Goal: Task Accomplishment & Management: Use online tool/utility

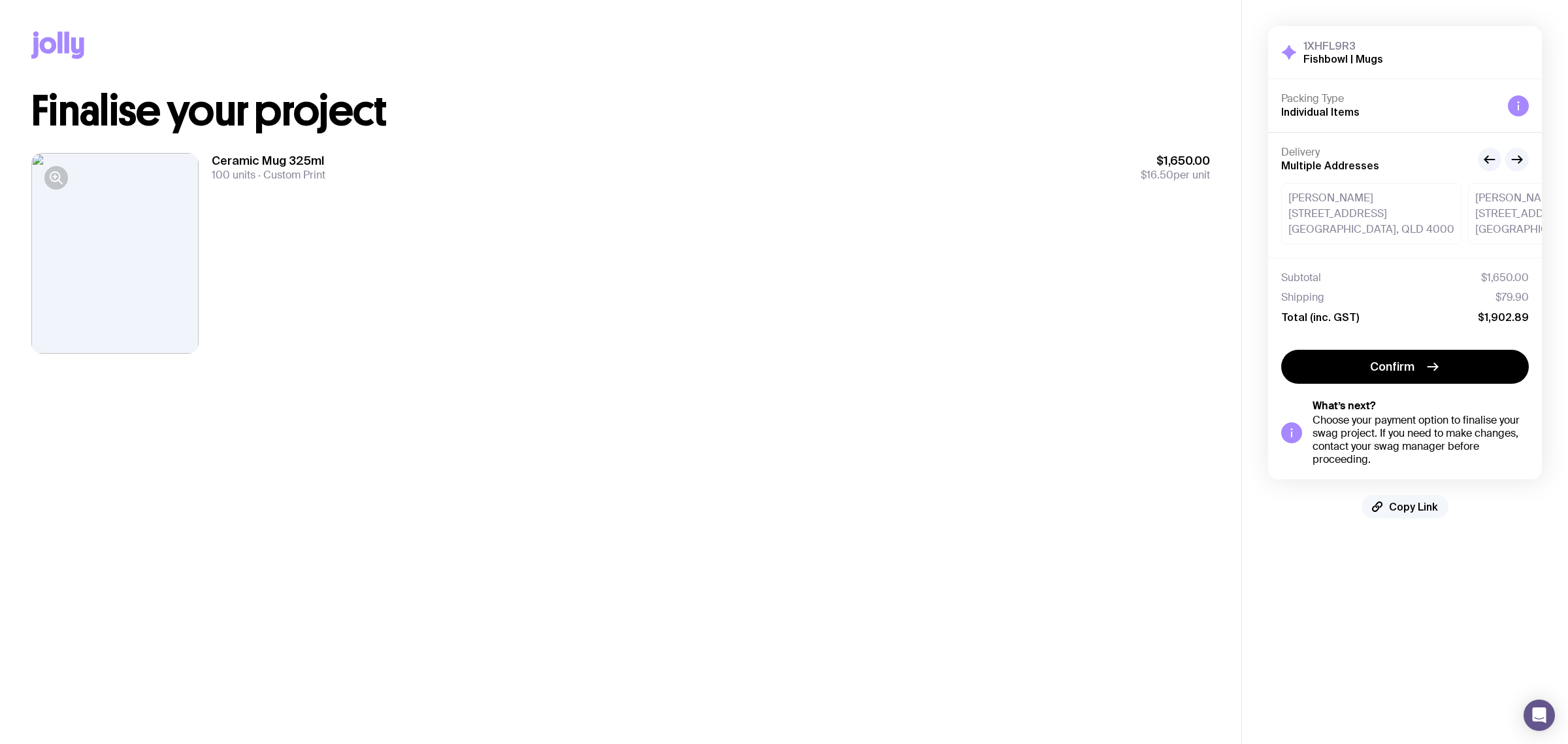
click at [1410, 502] on span "Copy Link" at bounding box center [1413, 507] width 49 height 13
click at [1035, 504] on main "Copy Link Finalise your project Ceramic Mug 325ml 100 units Custom Print $1,650…" at bounding box center [621, 372] width 1241 height 744
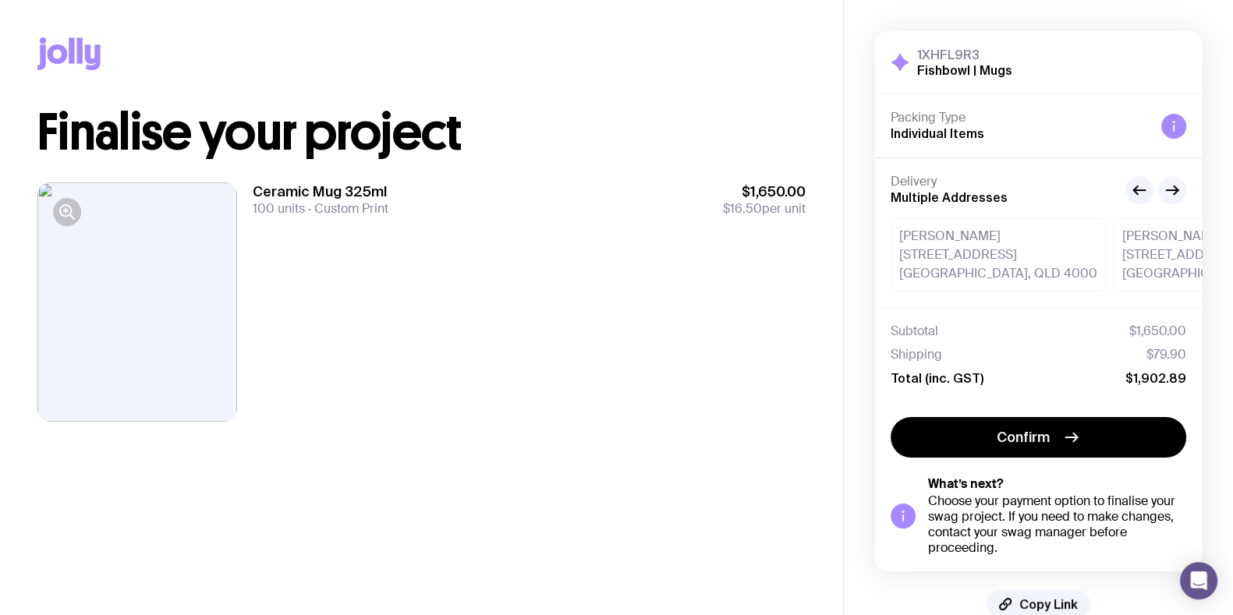
drag, startPoint x: 736, startPoint y: 371, endPoint x: 751, endPoint y: 365, distance: 15.8
click at [736, 368] on div "Ceramic Mug 325ml 100 units Custom Print $1,650.00 $16.50 per unit" at bounding box center [529, 302] width 553 height 239
click at [702, 306] on div "Ceramic Mug 325ml 100 units Custom Print $1,650.00 $16.50 per unit" at bounding box center [529, 302] width 553 height 239
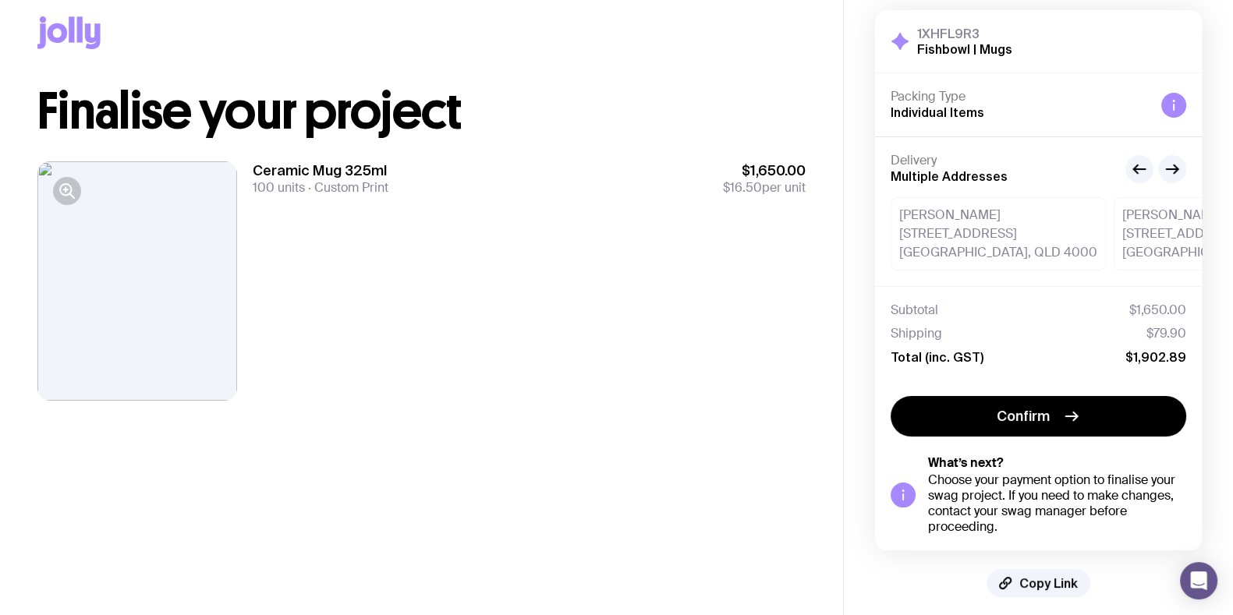
scroll to position [33, 0]
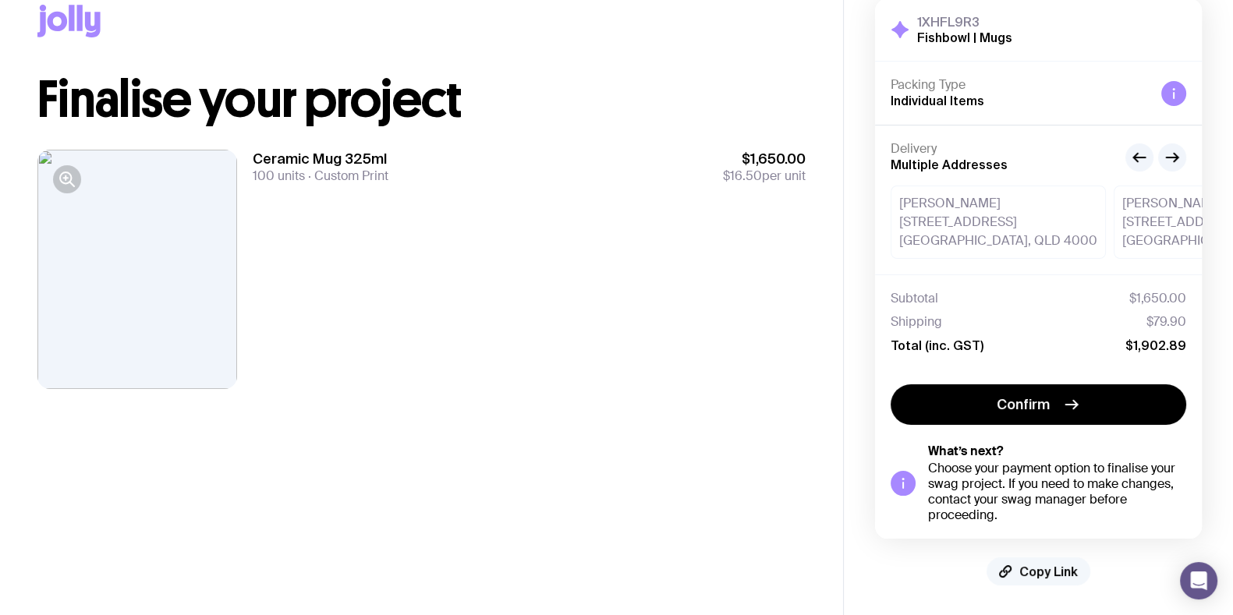
click at [1047, 568] on span "Copy Link" at bounding box center [1048, 572] width 59 height 16
drag, startPoint x: 1054, startPoint y: 568, endPoint x: 1030, endPoint y: 569, distance: 23.4
click at [1054, 567] on span "Copy Link" at bounding box center [1048, 572] width 59 height 16
click at [603, 273] on div "Ceramic Mug 325ml 100 units Custom Print $1,650.00 $16.50 per unit" at bounding box center [529, 269] width 553 height 239
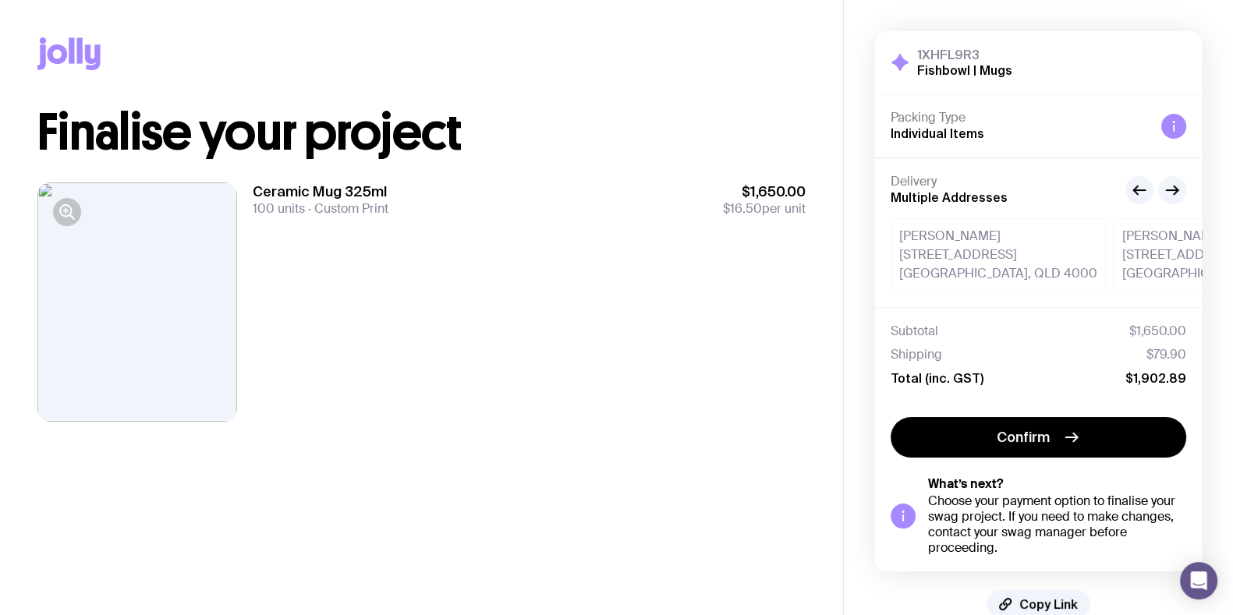
click at [49, 190] on div at bounding box center [137, 302] width 200 height 239
click at [46, 186] on div at bounding box center [137, 302] width 200 height 239
click at [39, 184] on div at bounding box center [137, 302] width 200 height 239
click at [68, 206] on icon "button" at bounding box center [65, 210] width 11 height 11
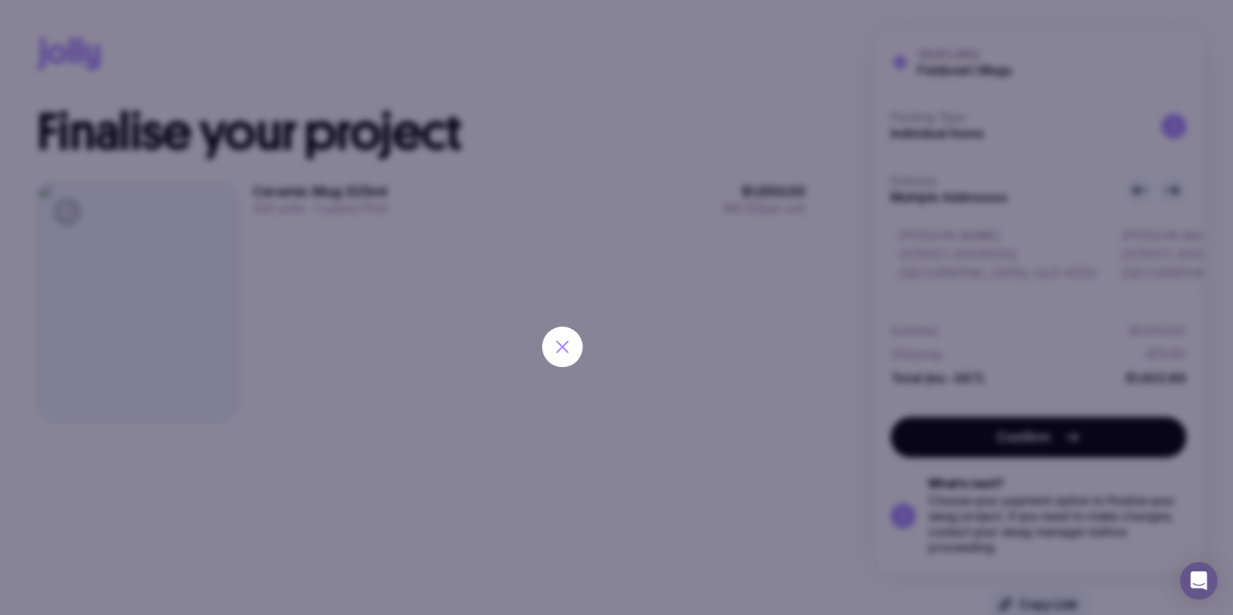
drag, startPoint x: 67, startPoint y: 206, endPoint x: 657, endPoint y: 246, distance: 591.1
click at [662, 240] on div at bounding box center [616, 307] width 1233 height 615
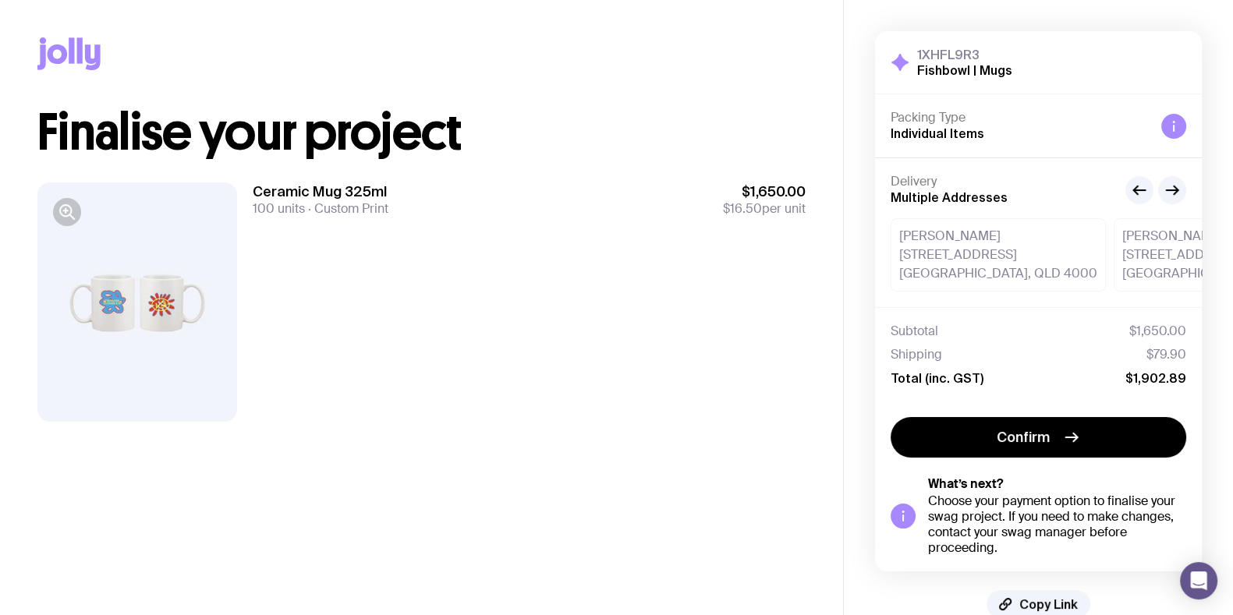
click at [600, 263] on div "Ceramic Mug 325ml 100 units Custom Print $1,650.00 $16.50 per unit" at bounding box center [529, 302] width 553 height 239
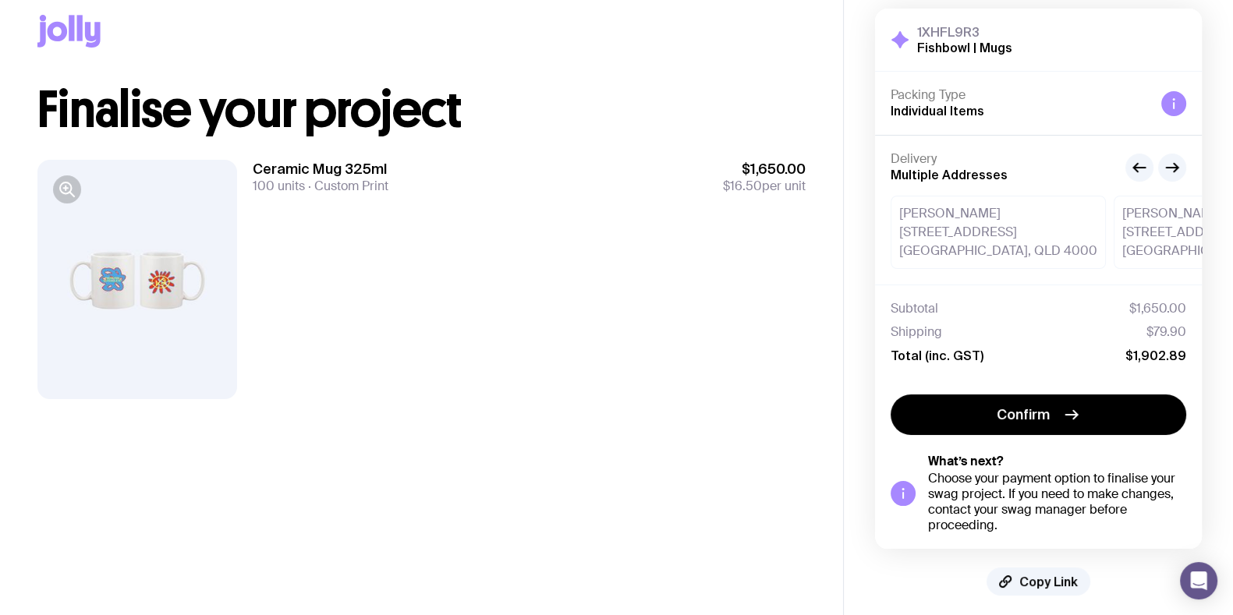
scroll to position [33, 0]
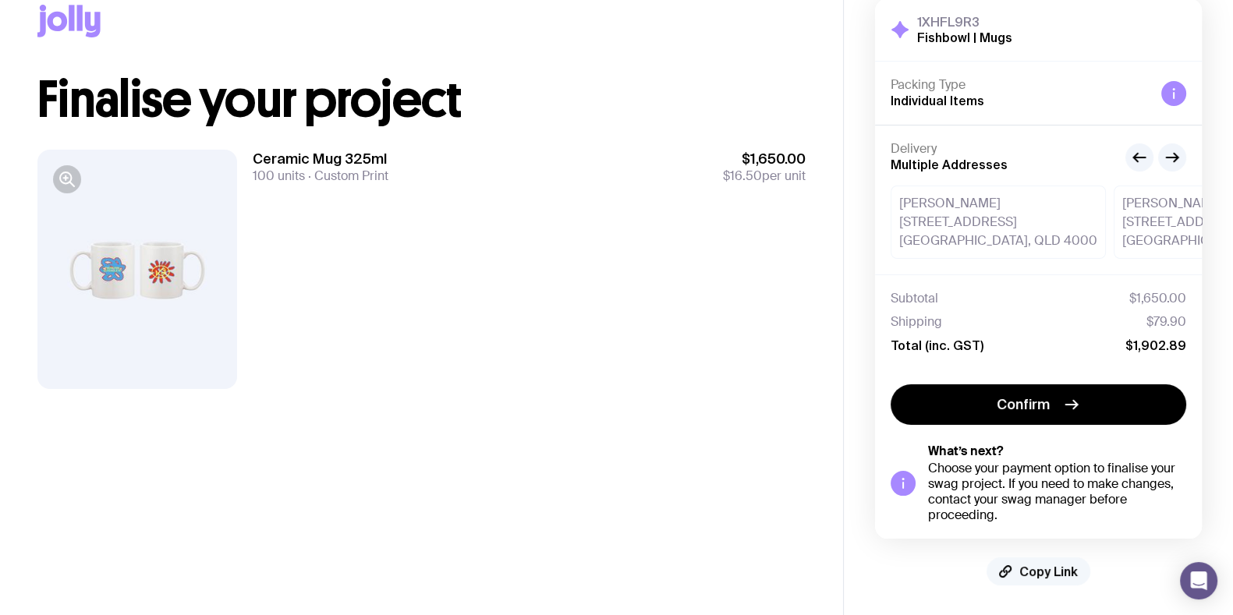
click at [1037, 565] on span "Copy Link" at bounding box center [1048, 572] width 59 height 16
click at [538, 447] on main "Copy Link Finalise your project Ceramic Mug 325ml 100 units Custom Print $1,650…" at bounding box center [421, 292] width 843 height 650
